Goal: Information Seeking & Learning: Learn about a topic

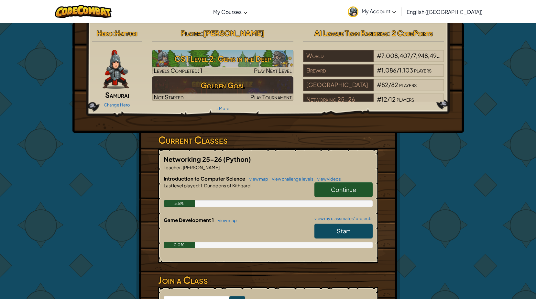
scroll to position [65, 0]
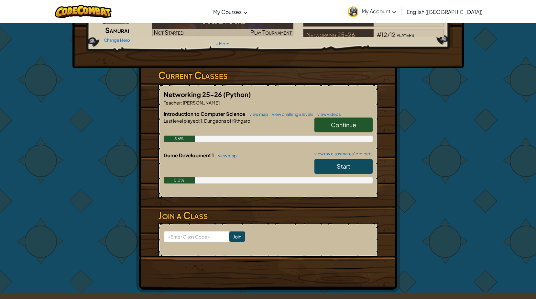
click at [331, 125] on span "Continue" at bounding box center [343, 124] width 25 height 7
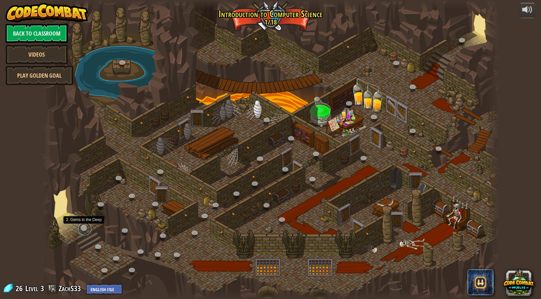
click at [82, 229] on link at bounding box center [84, 228] width 13 height 13
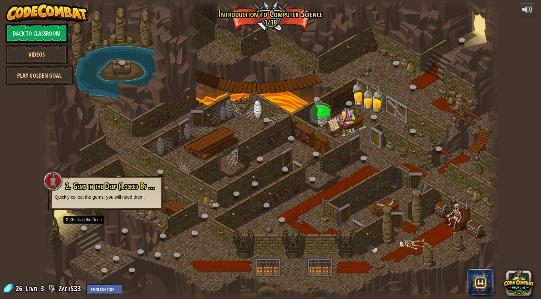
click at [89, 192] on div "2. Gems in the Deep (Locked By Teacher) Quickly collect the gems; you will need…" at bounding box center [107, 191] width 104 height 18
click at [65, 217] on link at bounding box center [67, 217] width 13 height 13
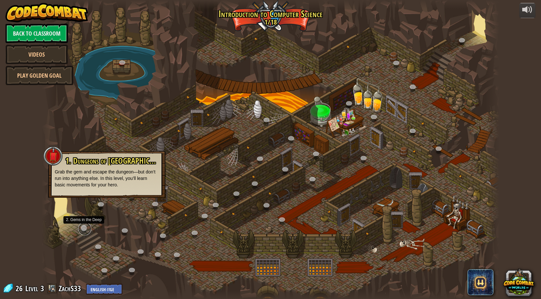
click at [82, 229] on link at bounding box center [84, 228] width 13 height 13
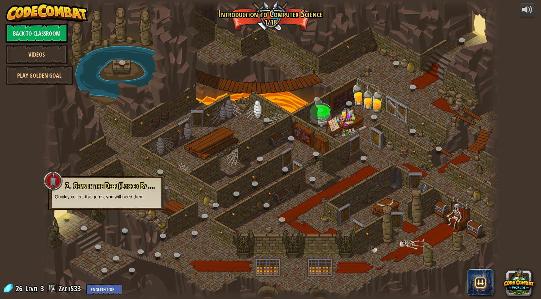
click at [51, 180] on div at bounding box center [52, 180] width 19 height 19
click at [85, 185] on span "2. Gems in the Deep (Locked By Teacher)" at bounding box center [117, 185] width 105 height 11
click at [114, 198] on p "Quickly collect the gems; you will need them." at bounding box center [107, 196] width 104 height 6
click at [157, 186] on span "2. Gems in the Deep (Locked By Teacher)" at bounding box center [117, 185] width 105 height 11
click at [153, 186] on span "2. Gems in the Deep (Locked By Teacher)" at bounding box center [117, 185] width 105 height 11
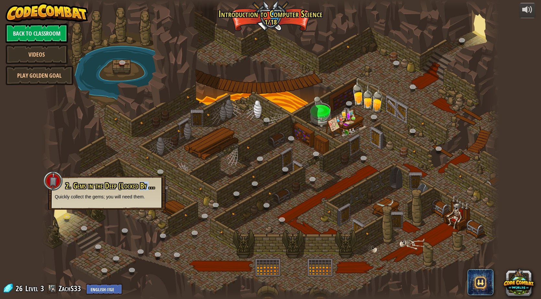
drag, startPoint x: 155, startPoint y: 187, endPoint x: 141, endPoint y: 181, distance: 15.7
click at [141, 181] on span "2. Gems in the Deep (Locked By Teacher)" at bounding box center [117, 185] width 105 height 11
drag, startPoint x: 141, startPoint y: 181, endPoint x: 152, endPoint y: 187, distance: 12.9
click at [152, 187] on span "2. Gems in the Deep (Locked By Teacher)" at bounding box center [117, 185] width 105 height 11
drag, startPoint x: 157, startPoint y: 187, endPoint x: 150, endPoint y: 188, distance: 6.9
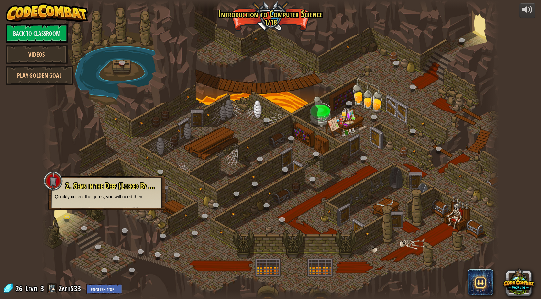
click at [150, 188] on span "2. Gems in the Deep (Locked By Teacher)" at bounding box center [117, 185] width 105 height 11
drag, startPoint x: 150, startPoint y: 188, endPoint x: 143, endPoint y: 198, distance: 12.7
click at [143, 198] on p "Quickly collect the gems; you will need them." at bounding box center [107, 196] width 104 height 6
click at [177, 172] on div at bounding box center [270, 149] width 457 height 299
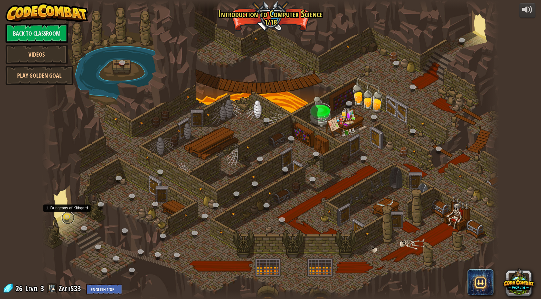
click at [66, 216] on link at bounding box center [67, 217] width 13 height 13
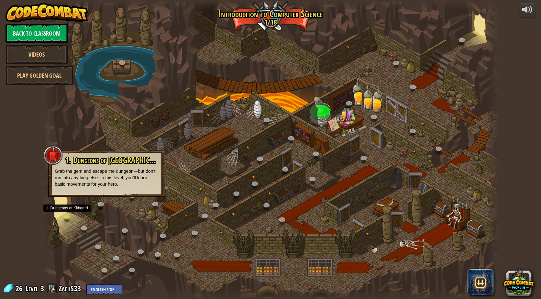
click at [126, 221] on div at bounding box center [270, 149] width 457 height 299
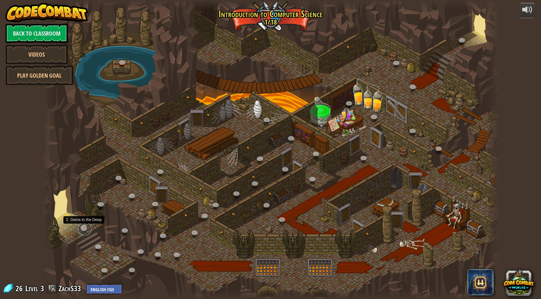
click at [82, 226] on link at bounding box center [84, 228] width 13 height 13
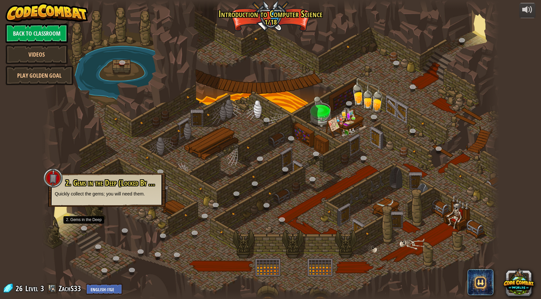
click at [53, 179] on div at bounding box center [52, 177] width 19 height 19
click at [99, 153] on div at bounding box center [270, 149] width 457 height 299
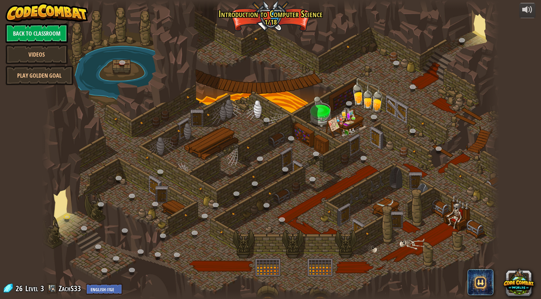
click at [272, 22] on div at bounding box center [270, 149] width 457 height 299
click at [84, 227] on link at bounding box center [84, 228] width 13 height 13
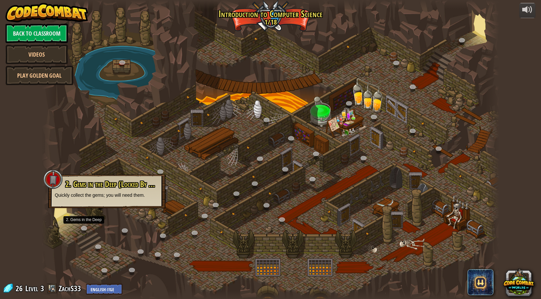
click at [92, 194] on p "Quickly collect the gems; you will need them." at bounding box center [107, 195] width 104 height 6
click at [189, 185] on div at bounding box center [270, 149] width 457 height 299
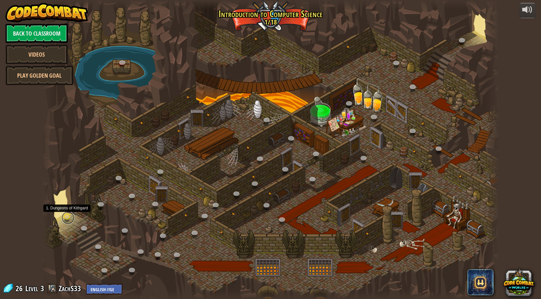
click at [66, 217] on link at bounding box center [67, 217] width 13 height 13
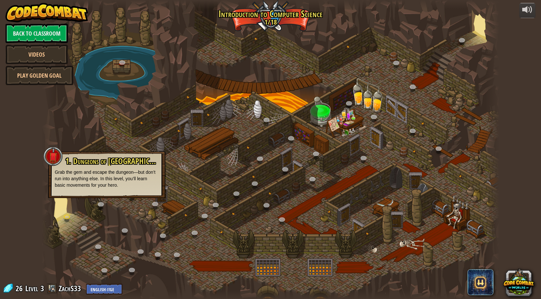
click at [61, 162] on div at bounding box center [52, 156] width 19 height 19
click at [94, 173] on p "Grab the gem and escape the dungeon—but don’t run into anything else. In this l…" at bounding box center [107, 178] width 104 height 19
click at [132, 221] on div at bounding box center [270, 149] width 457 height 299
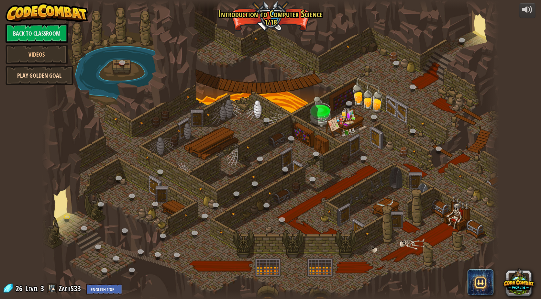
click at [47, 75] on link "Play Golden Goal" at bounding box center [39, 75] width 68 height 19
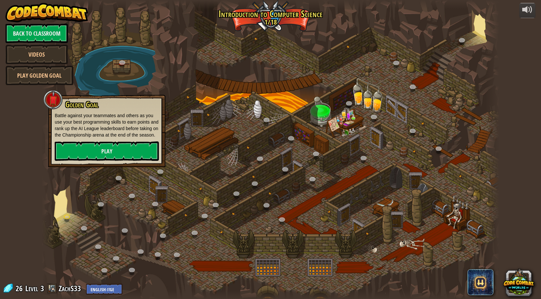
click at [151, 84] on div at bounding box center [270, 149] width 457 height 299
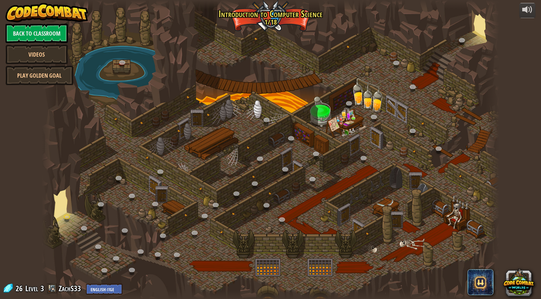
click at [244, 14] on div at bounding box center [270, 149] width 457 height 299
click at [275, 18] on div at bounding box center [270, 149] width 457 height 299
click at [113, 286] on select "English ([GEOGRAPHIC_DATA]) English ([GEOGRAPHIC_DATA]) 简体中文 繁體中文 русский españ…" at bounding box center [104, 289] width 36 height 11
click at [107, 288] on select "English ([GEOGRAPHIC_DATA]) English ([GEOGRAPHIC_DATA]) 简体中文 繁體中文 русский españ…" at bounding box center [104, 289] width 36 height 11
click at [81, 226] on link at bounding box center [84, 228] width 13 height 13
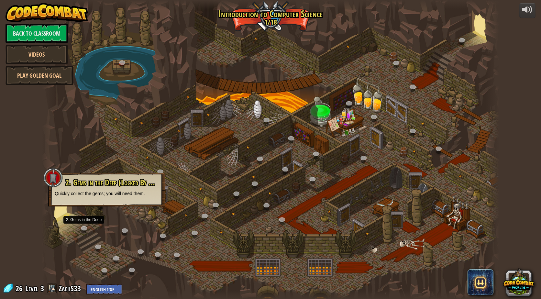
click at [263, 255] on div at bounding box center [270, 149] width 457 height 299
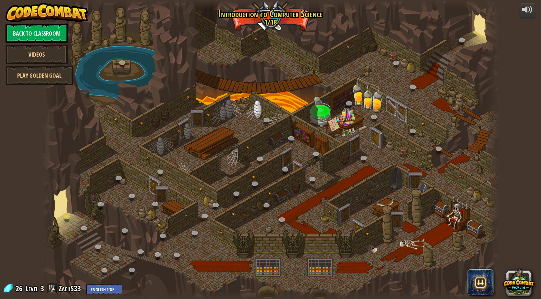
click at [236, 244] on div at bounding box center [270, 149] width 457 height 299
drag, startPoint x: 242, startPoint y: 245, endPoint x: 269, endPoint y: 246, distance: 27.2
click at [269, 246] on div at bounding box center [270, 149] width 457 height 299
drag, startPoint x: 321, startPoint y: 9, endPoint x: 285, endPoint y: 16, distance: 37.5
click at [284, 17] on div at bounding box center [270, 149] width 457 height 299
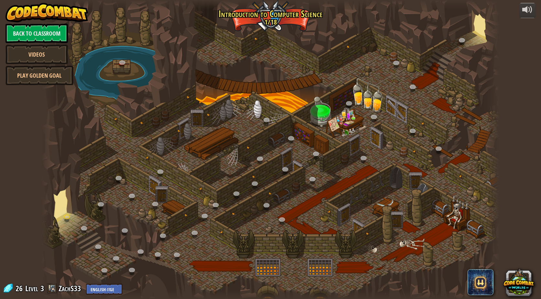
drag, startPoint x: 287, startPoint y: 16, endPoint x: 273, endPoint y: 13, distance: 14.5
click at [273, 13] on div at bounding box center [270, 149] width 457 height 299
drag, startPoint x: 273, startPoint y: 13, endPoint x: 235, endPoint y: 10, distance: 38.0
click at [235, 10] on div at bounding box center [270, 149] width 457 height 299
click at [223, 89] on div at bounding box center [270, 149] width 457 height 299
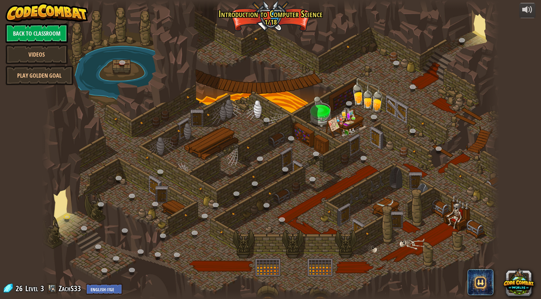
click at [57, 206] on div at bounding box center [270, 149] width 457 height 299
click at [64, 220] on link at bounding box center [67, 217] width 13 height 13
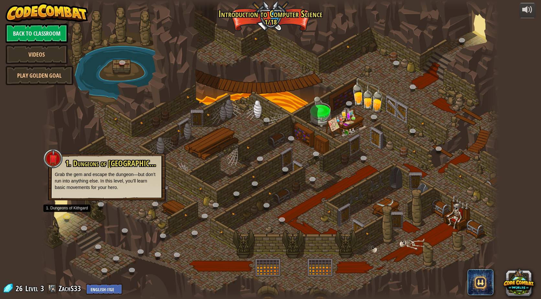
click at [165, 200] on div "1. Dungeons of [PERSON_NAME] (Locked By Teacher) Grab the gem and escape the du…" at bounding box center [106, 177] width 117 height 47
click at [73, 217] on link at bounding box center [67, 217] width 13 height 13
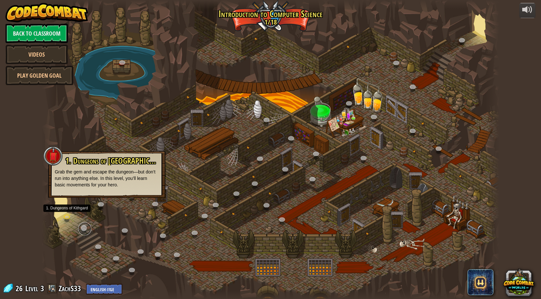
click at [85, 225] on link at bounding box center [84, 228] width 13 height 13
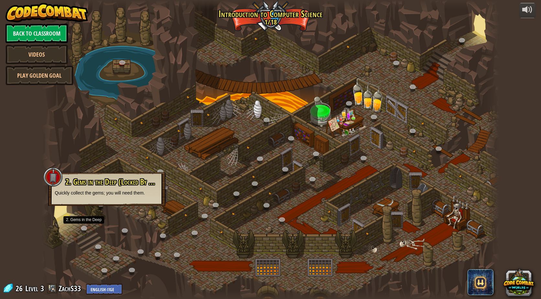
click at [54, 182] on div at bounding box center [52, 176] width 19 height 19
click at [82, 223] on div at bounding box center [270, 149] width 457 height 299
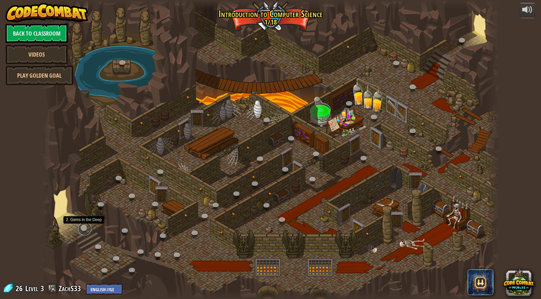
click at [85, 228] on link at bounding box center [84, 228] width 13 height 13
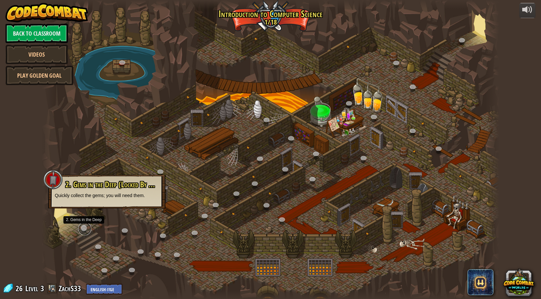
click at [85, 228] on link at bounding box center [84, 228] width 13 height 13
click at [85, 229] on link at bounding box center [84, 228] width 13 height 13
click at [84, 229] on link at bounding box center [84, 228] width 13 height 13
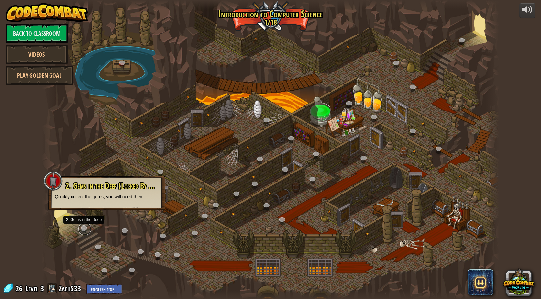
click at [84, 229] on link at bounding box center [84, 228] width 13 height 13
click at [299, 140] on div at bounding box center [270, 149] width 457 height 299
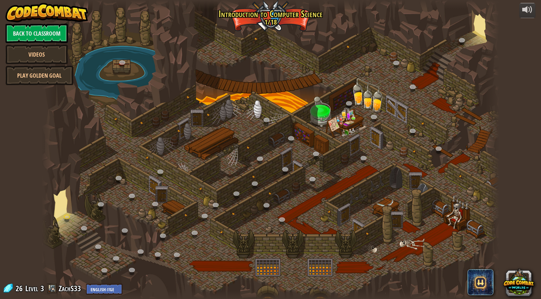
click at [216, 117] on div at bounding box center [270, 149] width 457 height 299
click at [131, 87] on div at bounding box center [270, 149] width 457 height 299
click at [295, 20] on div at bounding box center [270, 149] width 457 height 299
click at [45, 82] on link "Play Golden Goal" at bounding box center [39, 75] width 68 height 19
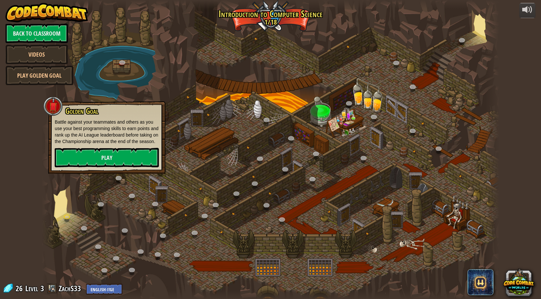
click at [203, 103] on div at bounding box center [270, 149] width 457 height 299
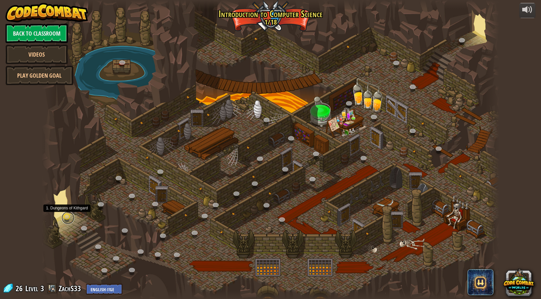
click at [66, 218] on link at bounding box center [67, 217] width 13 height 13
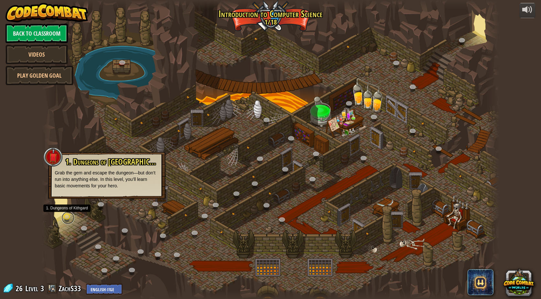
click at [69, 217] on link at bounding box center [67, 217] width 13 height 13
click at [66, 216] on link at bounding box center [67, 217] width 13 height 13
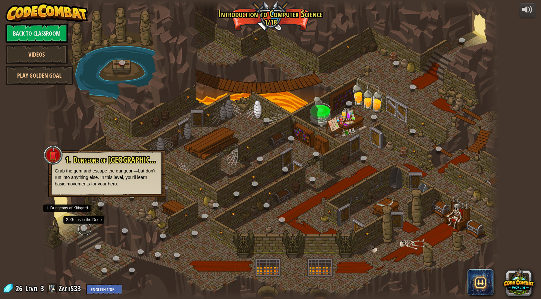
click at [85, 231] on link at bounding box center [84, 228] width 13 height 13
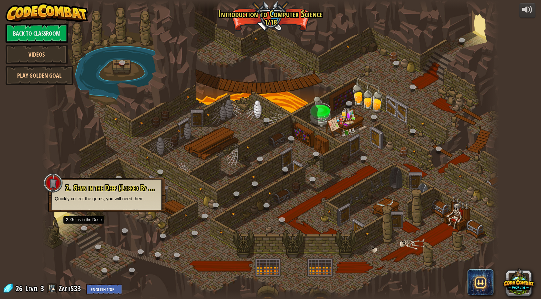
click at [121, 195] on p "Quickly collect the gems; you will need them." at bounding box center [107, 198] width 104 height 6
click at [83, 225] on link at bounding box center [84, 228] width 13 height 13
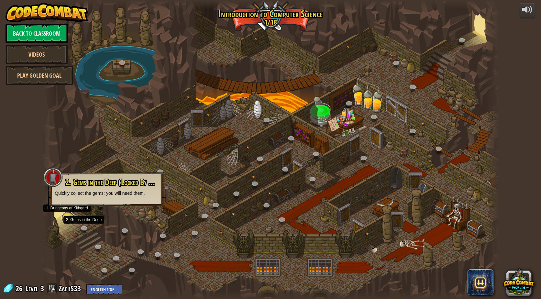
click at [65, 216] on link at bounding box center [67, 217] width 13 height 13
